Goal: Transaction & Acquisition: Purchase product/service

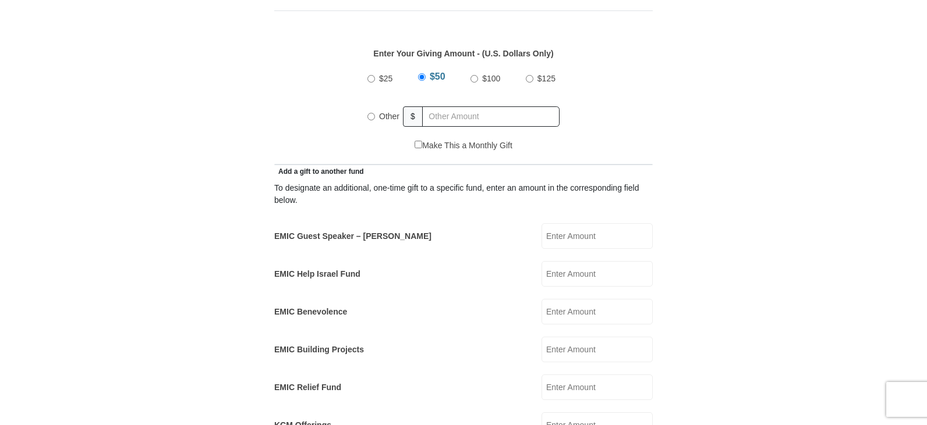
scroll to position [540, 0]
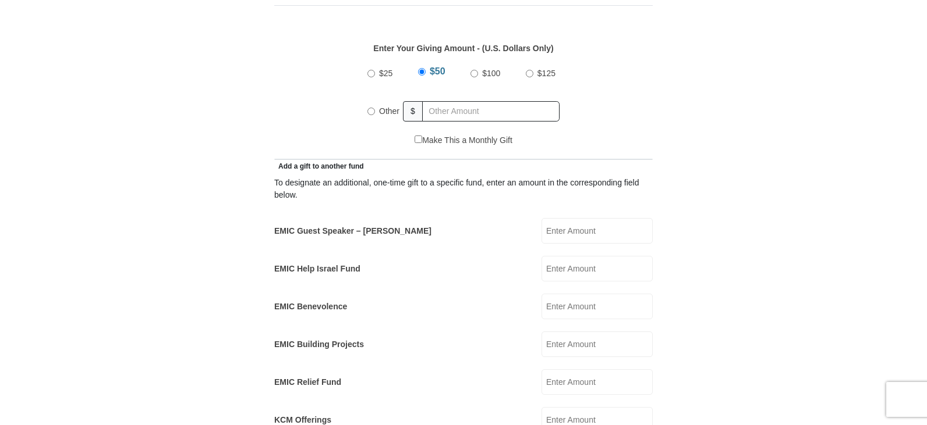
click at [371, 70] on input "$25" at bounding box center [371, 74] width 8 height 8
radio input "true"
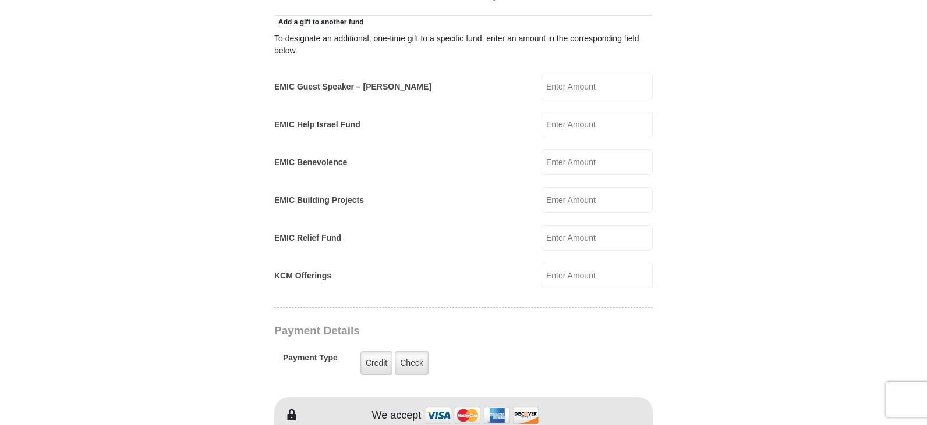
scroll to position [683, 0]
click at [579, 271] on input "KCM Offerings" at bounding box center [596, 277] width 111 height 26
click at [378, 353] on label "Credit" at bounding box center [376, 365] width 32 height 24
click at [0, 0] on input "Credit" at bounding box center [0, 0] width 0 height 0
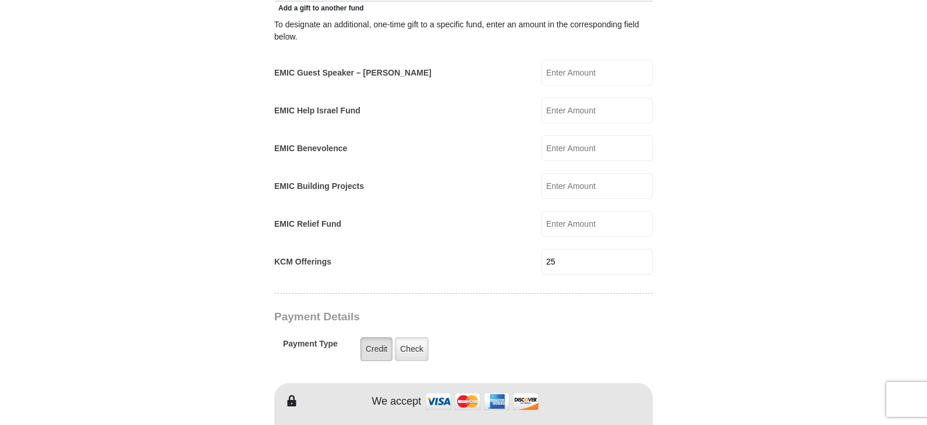
scroll to position [703, 0]
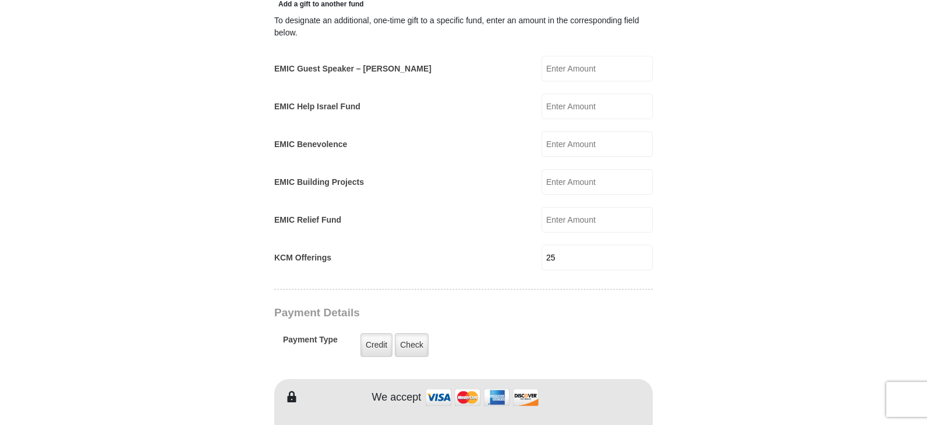
click at [565, 245] on input "25" at bounding box center [596, 258] width 111 height 26
type input "25.00"
click at [377, 334] on label "Credit" at bounding box center [376, 346] width 32 height 24
click at [0, 0] on input "Credit" at bounding box center [0, 0] width 0 height 0
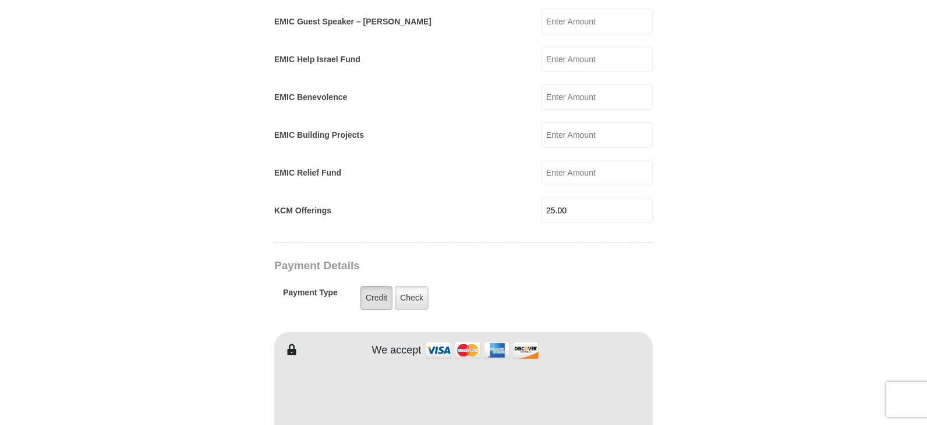
scroll to position [749, 0]
type input "Tad"
type input "Bundy"
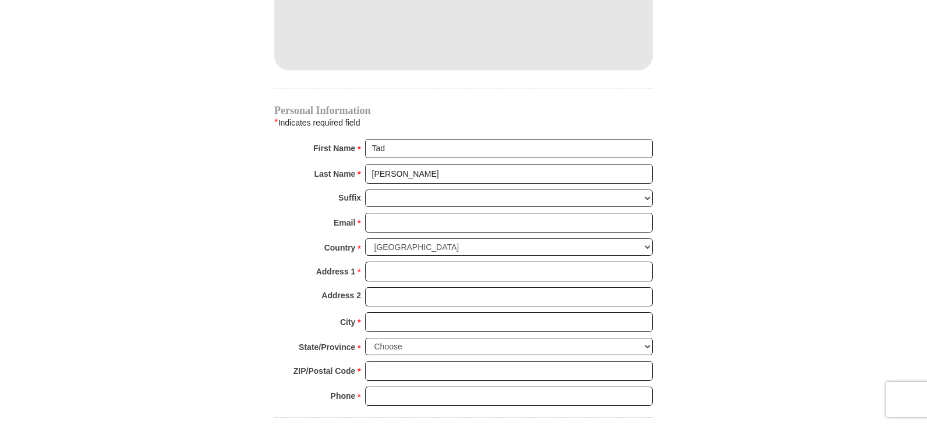
scroll to position [1172, 0]
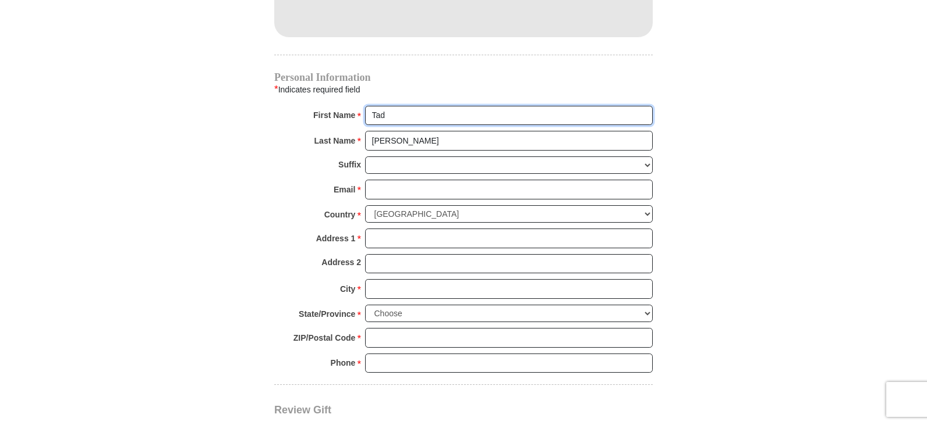
click at [391, 106] on input "Tad" at bounding box center [509, 116] width 288 height 20
type input "TC"
click at [395, 158] on select "Jr Sr I II III IV V VI" at bounding box center [509, 166] width 288 height 18
click at [365, 157] on select "Jr Sr I II III IV V VI" at bounding box center [509, 166] width 288 height 18
click at [381, 190] on div "Email * Please enter Email The email address you have entered is not valid." at bounding box center [463, 193] width 378 height 26
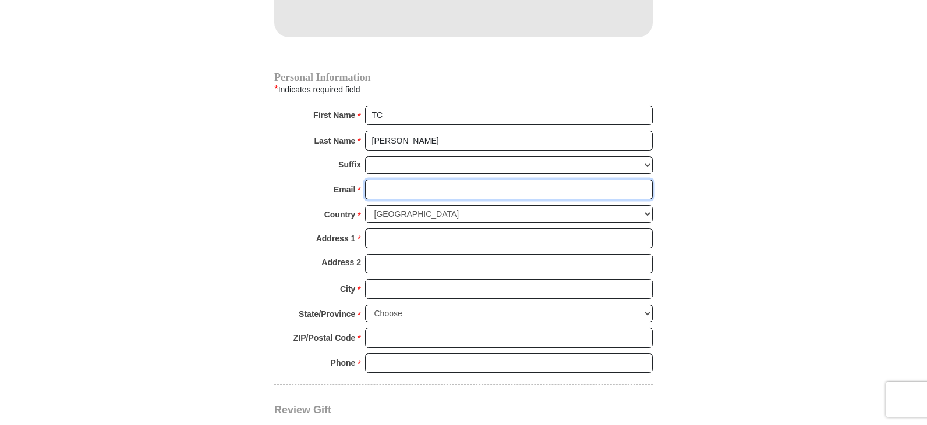
click at [378, 180] on input "Email *" at bounding box center [509, 190] width 288 height 20
type input "TCBundy@q.com"
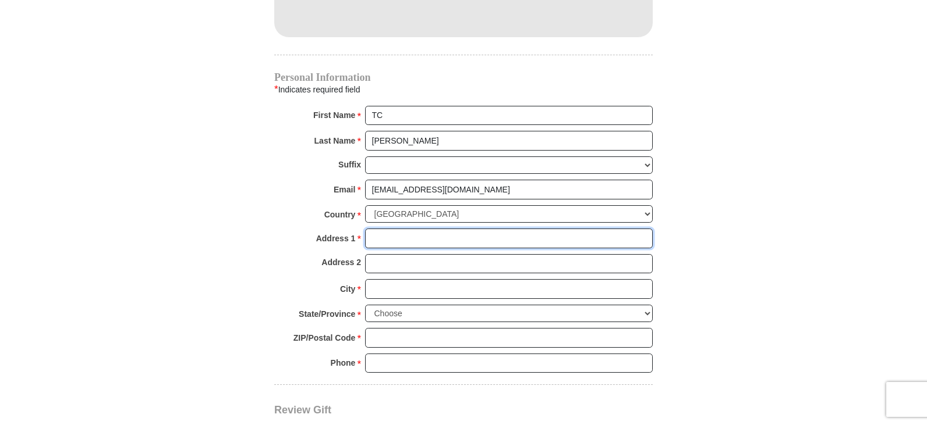
type input "4529 W Dailey St"
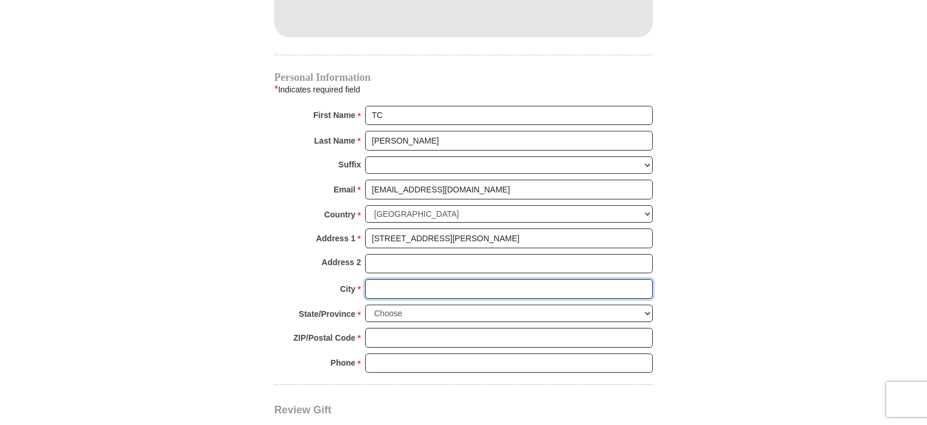
type input "Glendale"
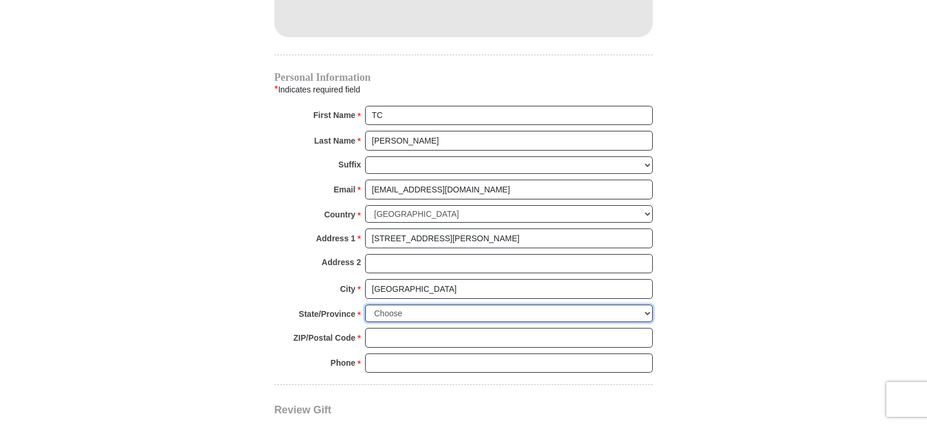
select select "AZ"
type input "85306"
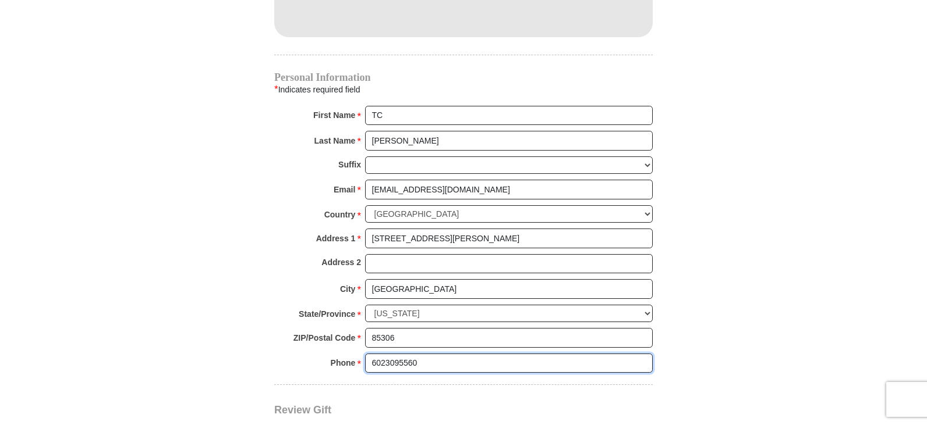
click at [417, 354] on input "6023095560" at bounding box center [509, 364] width 288 height 20
type input "6029934307"
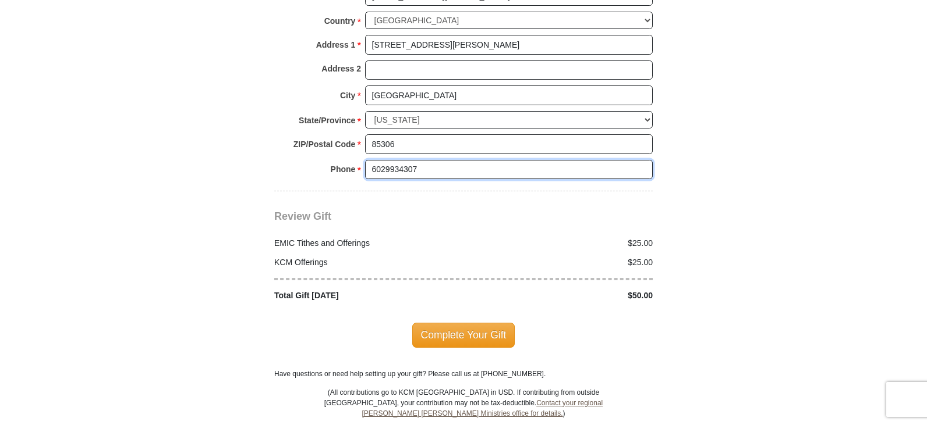
scroll to position [1372, 0]
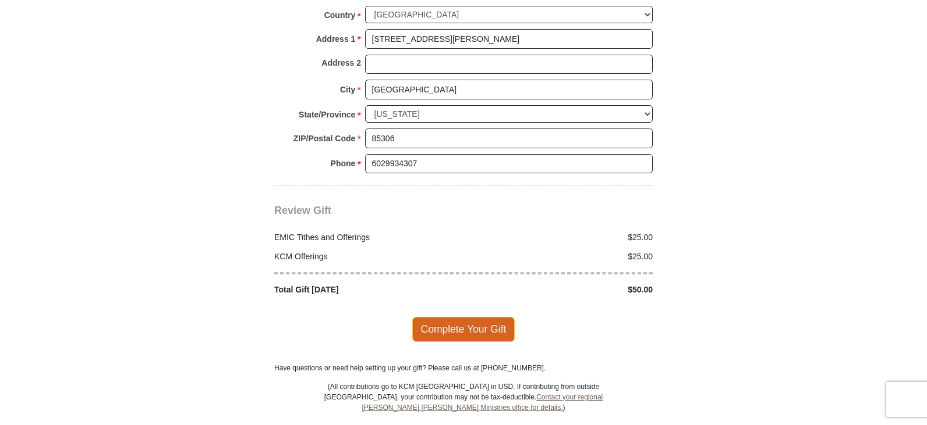
click at [480, 317] on span "Complete Your Gift" at bounding box center [463, 329] width 103 height 24
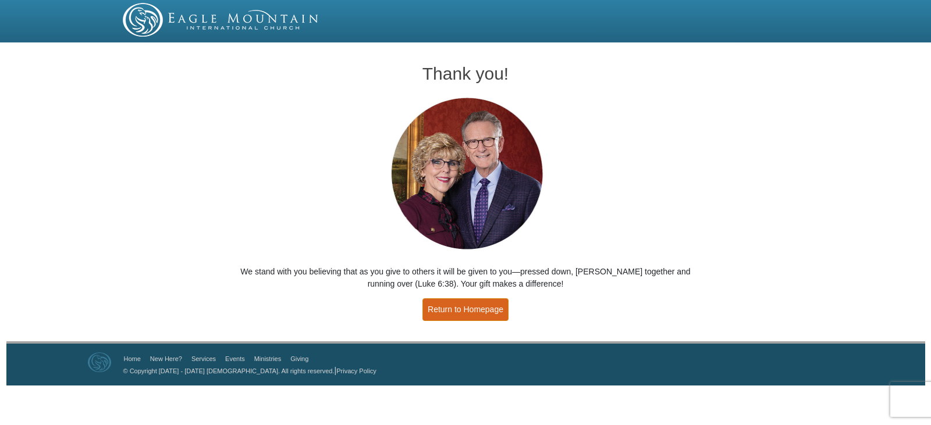
click at [461, 312] on link "Return to Homepage" at bounding box center [466, 310] width 86 height 23
